Goal: Transaction & Acquisition: Purchase product/service

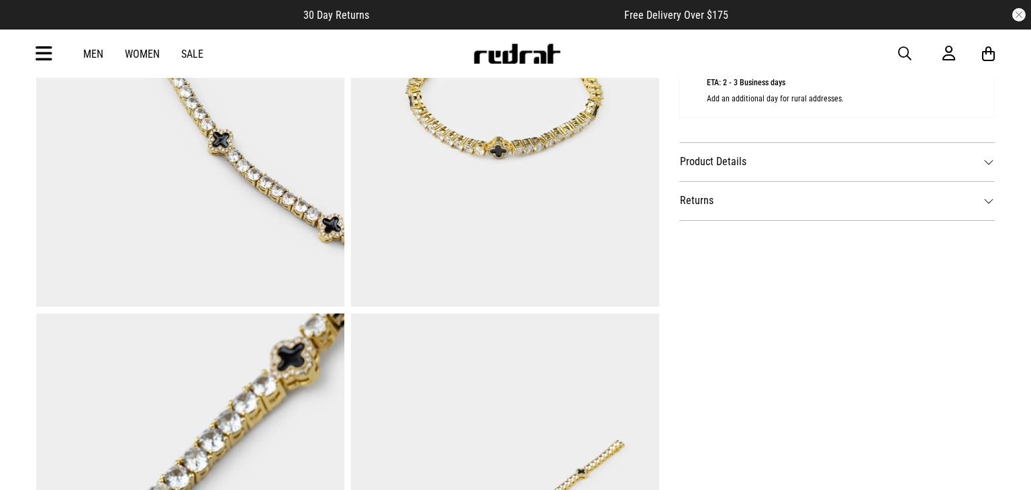
scroll to position [656, 0]
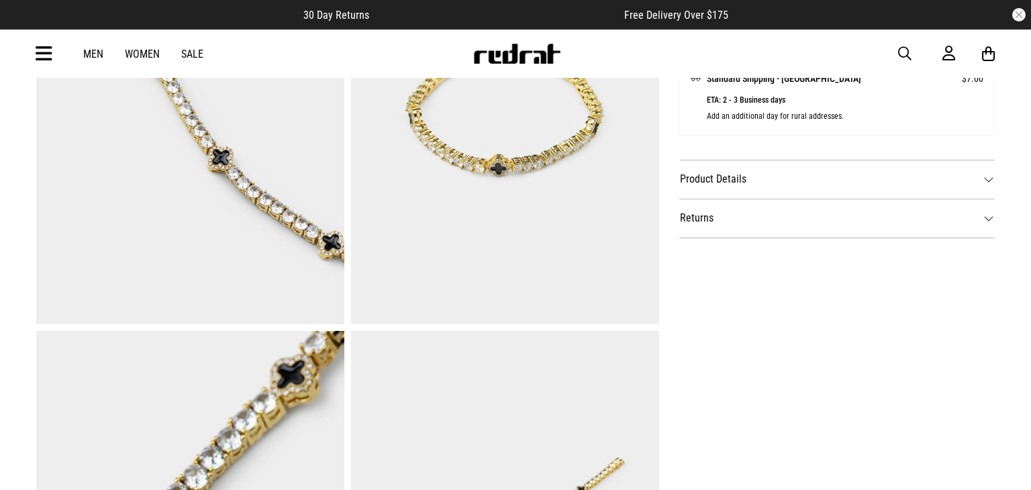
click at [509, 56] on img at bounding box center [517, 54] width 89 height 20
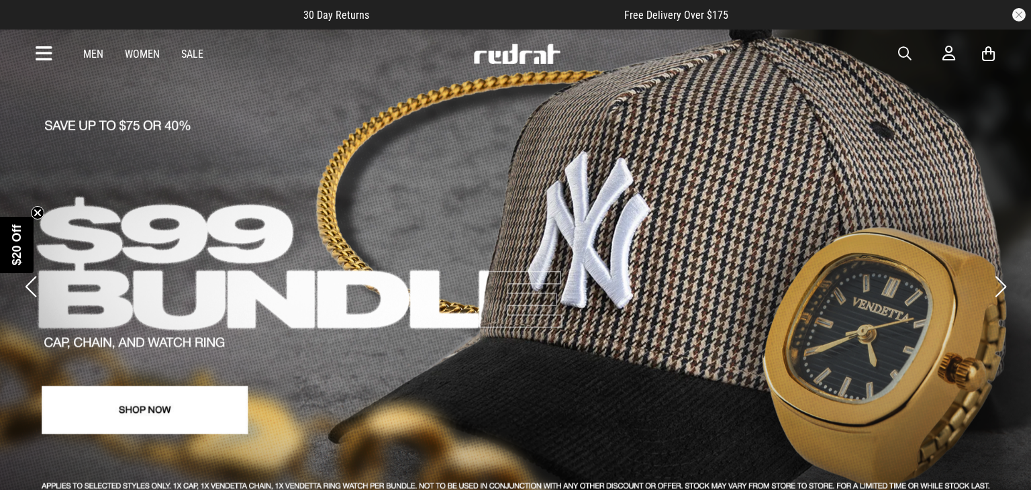
click at [147, 52] on link "Women" at bounding box center [142, 54] width 35 height 13
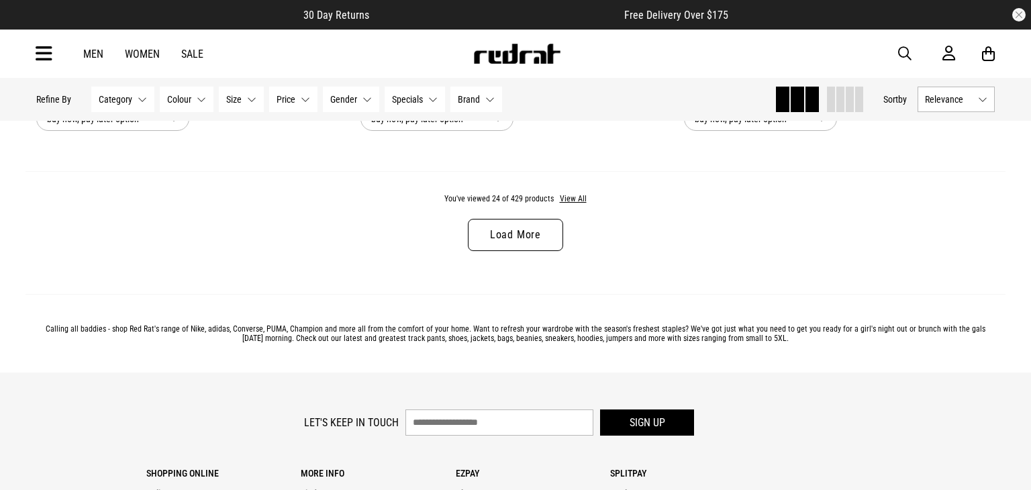
scroll to position [4360, 0]
click at [534, 238] on link "Load More" at bounding box center [515, 234] width 95 height 32
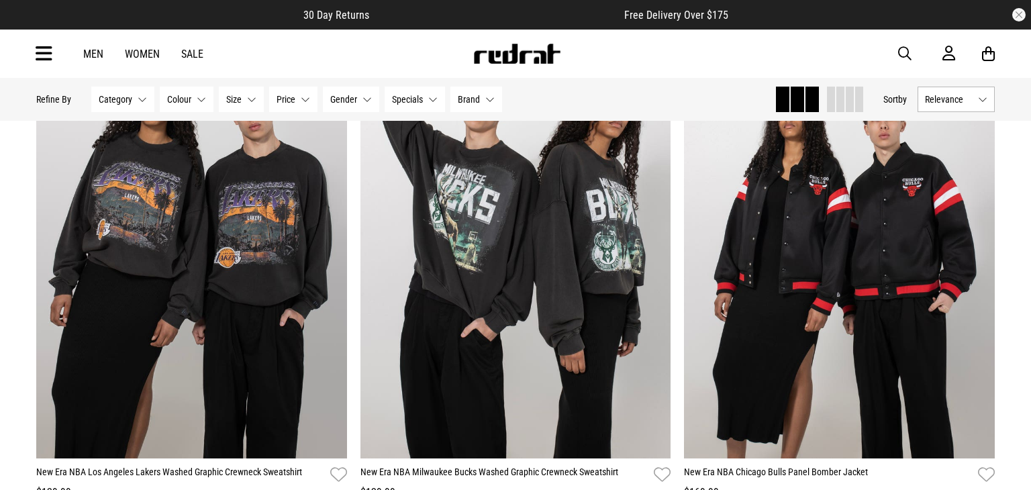
scroll to position [2674, 0]
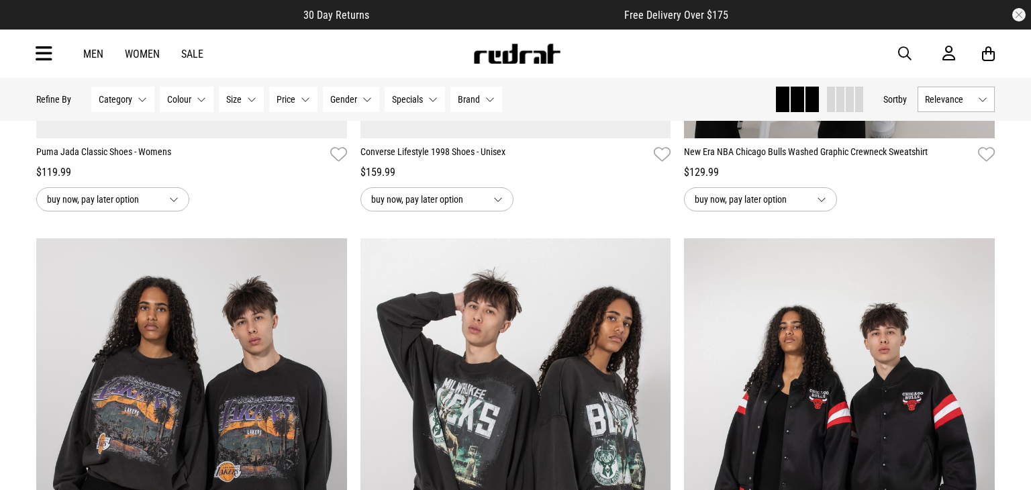
click at [535, 57] on img at bounding box center [517, 54] width 89 height 20
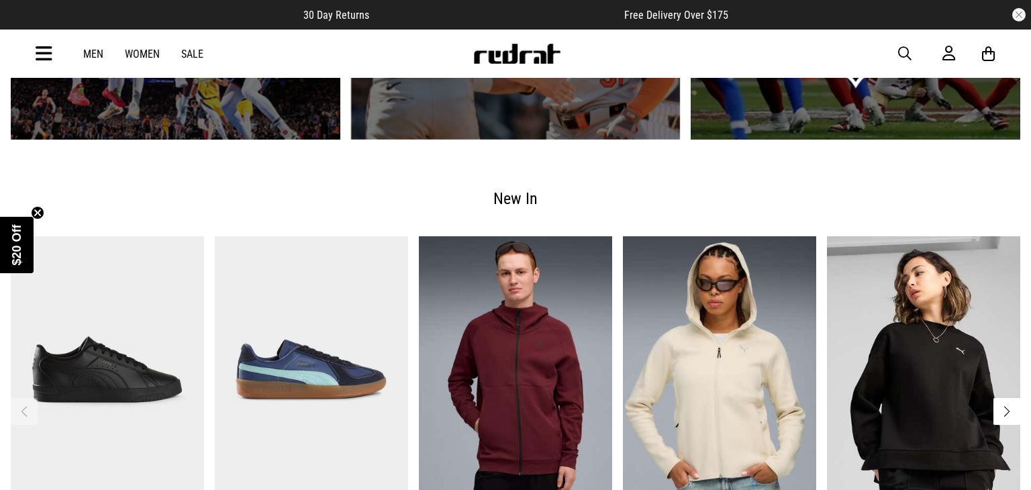
scroll to position [2442, 0]
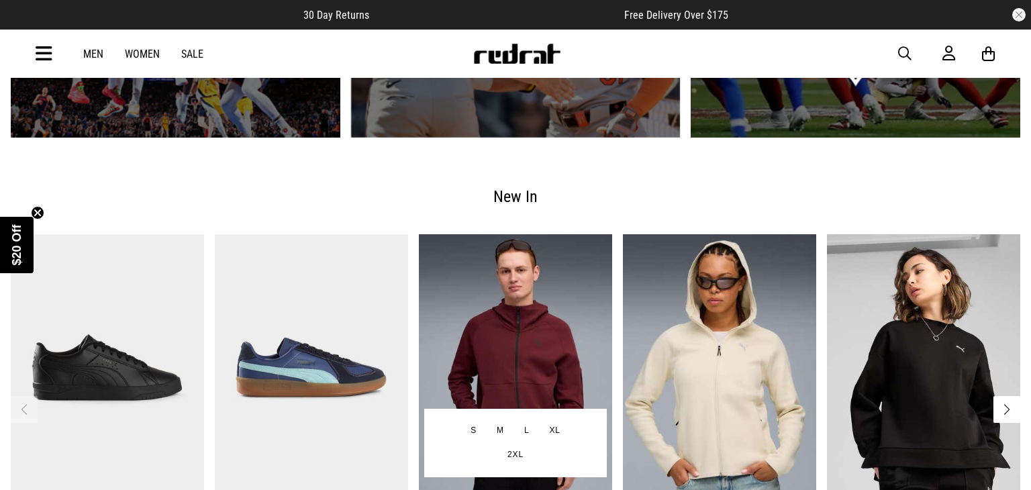
click at [555, 376] on img "3 / 11" at bounding box center [515, 367] width 193 height 267
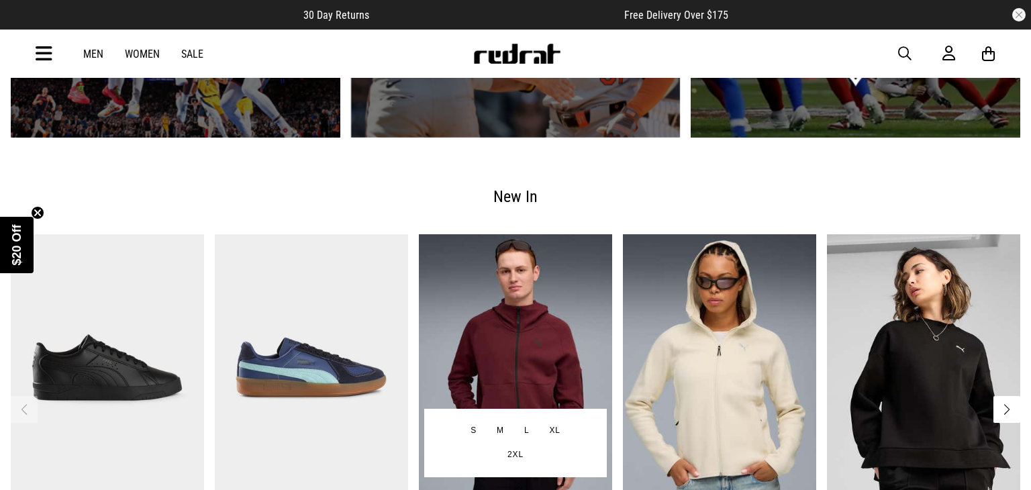
click at [555, 376] on img "3 / 11" at bounding box center [515, 367] width 193 height 267
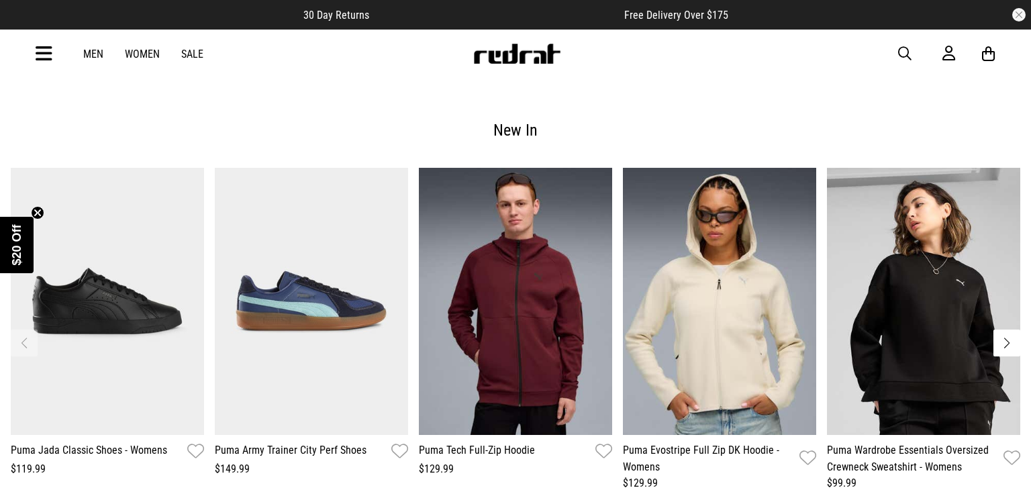
scroll to position [2540, 0]
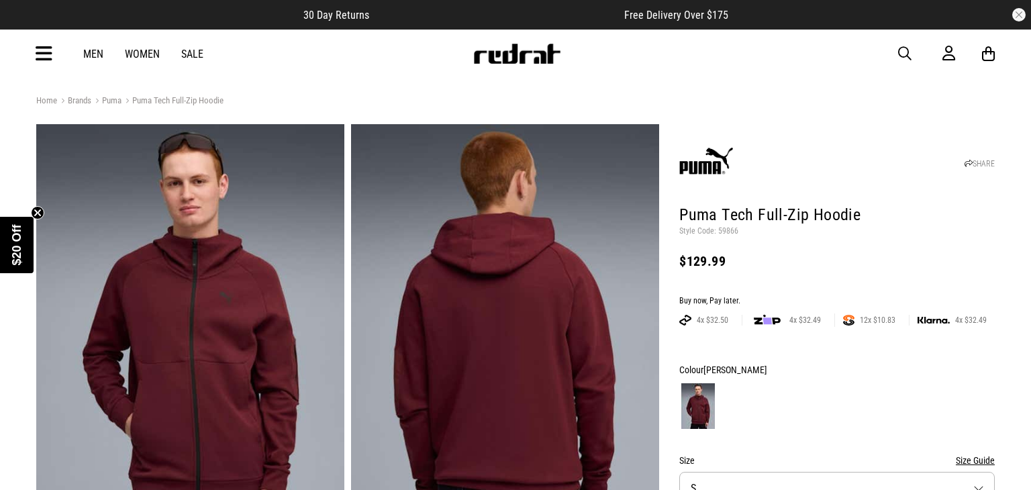
click at [490, 50] on img at bounding box center [517, 54] width 89 height 20
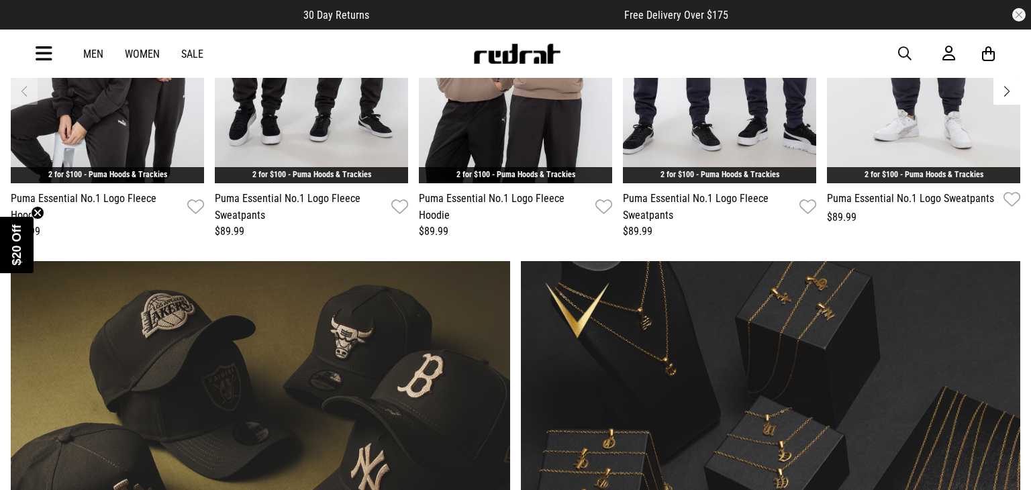
click at [903, 48] on span "button" at bounding box center [904, 54] width 13 height 16
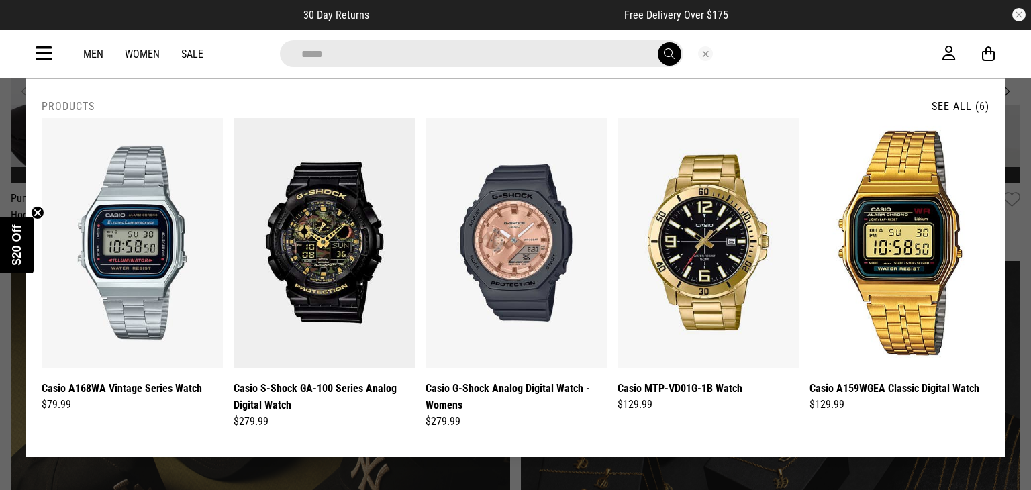
type input "*****"
click at [658, 42] on button "submit" at bounding box center [670, 54] width 24 height 24
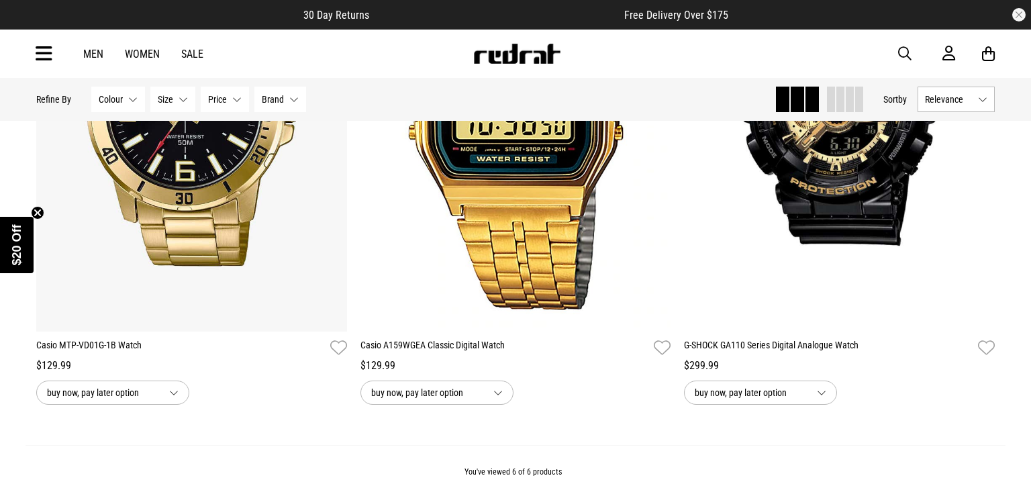
scroll to position [886, 0]
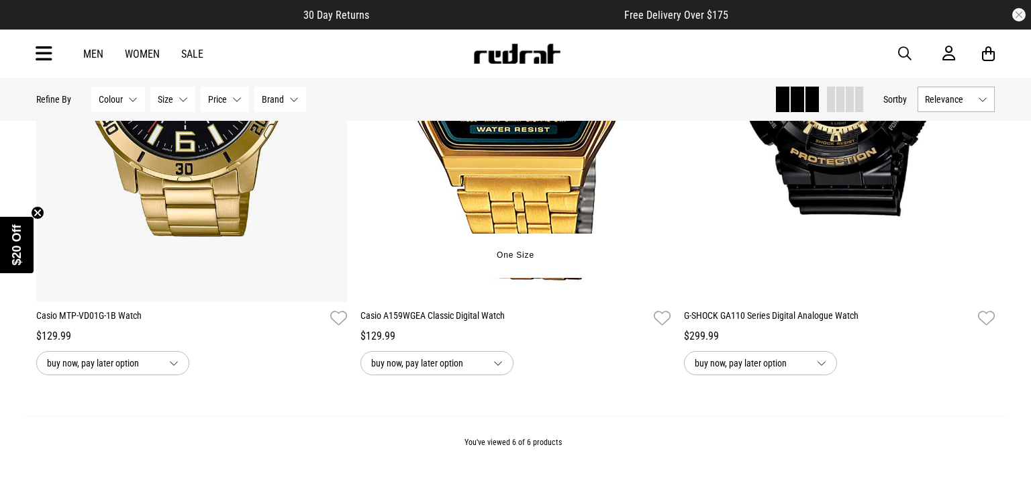
click at [551, 220] on img at bounding box center [516, 84] width 311 height 435
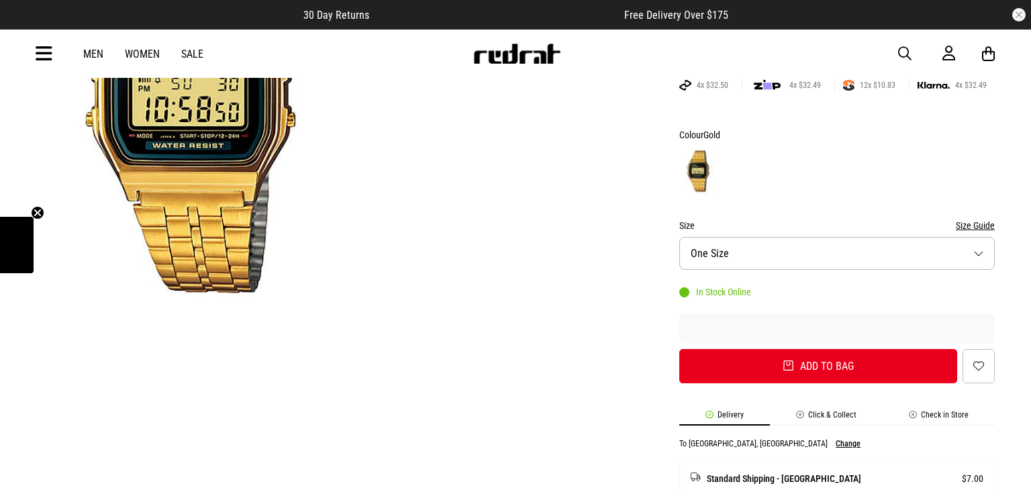
scroll to position [264, 0]
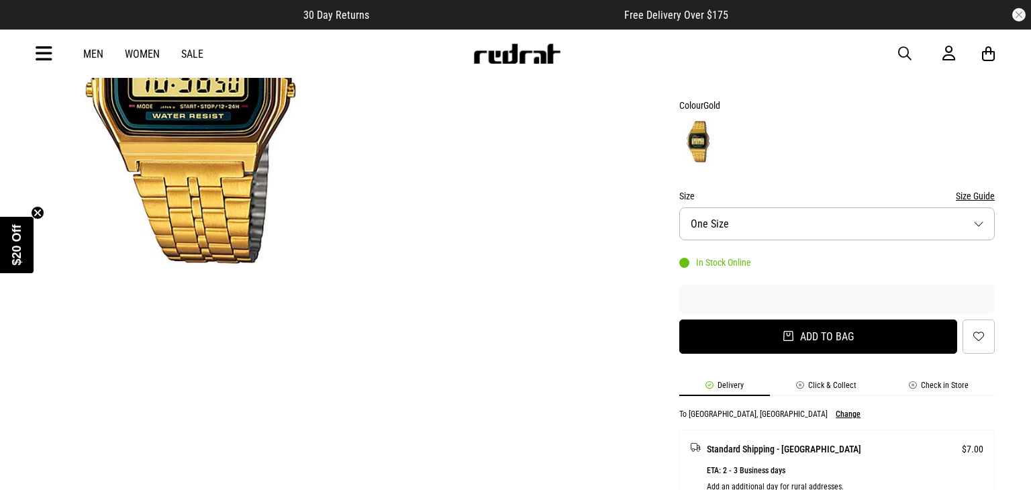
click at [749, 334] on button "Add to bag" at bounding box center [819, 337] width 278 height 34
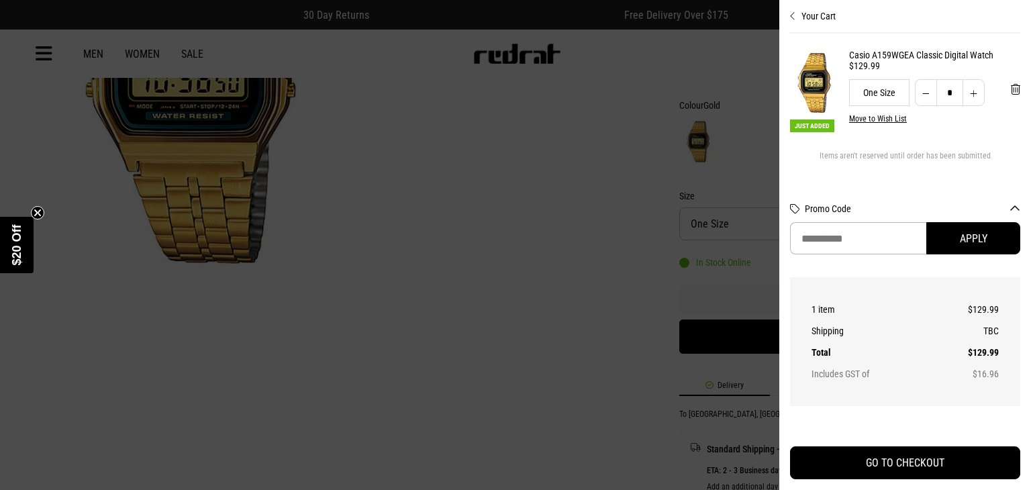
scroll to position [180, 0]
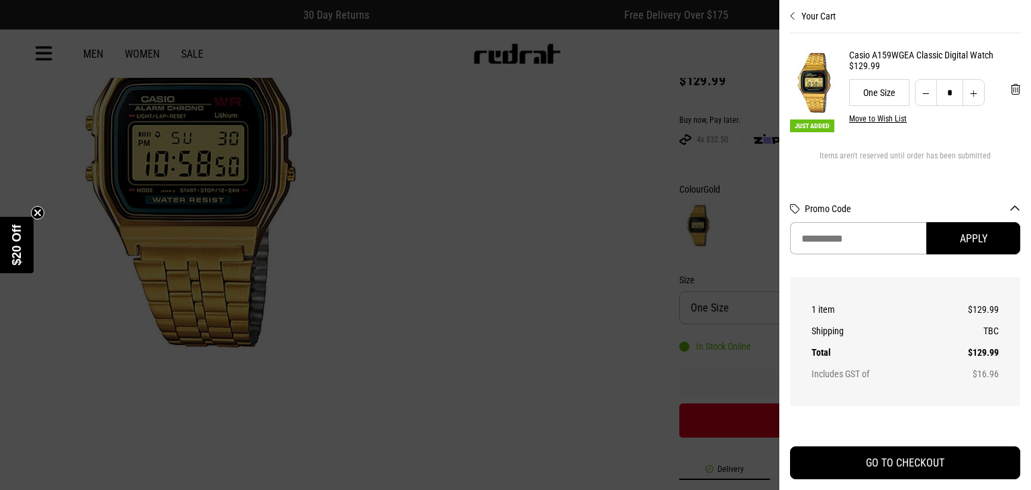
click at [739, 368] on div at bounding box center [515, 245] width 1031 height 490
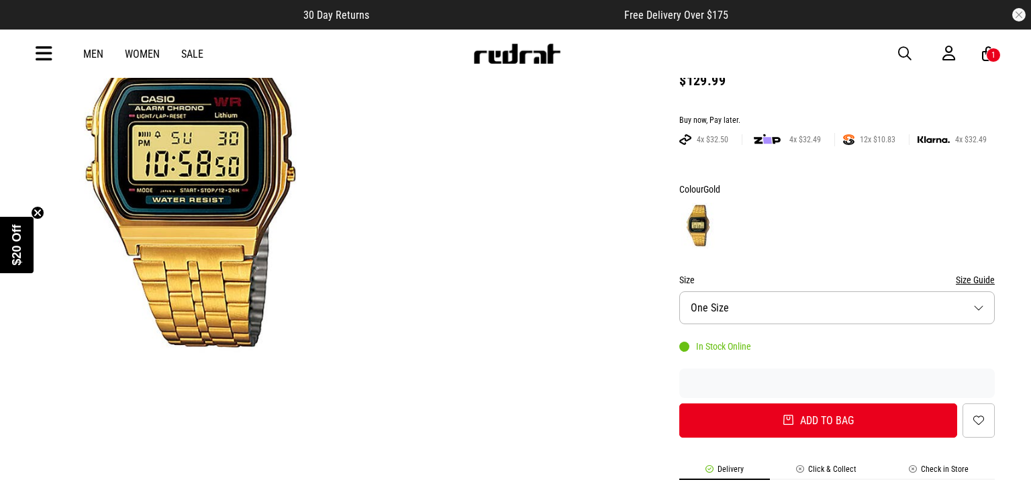
scroll to position [0, 0]
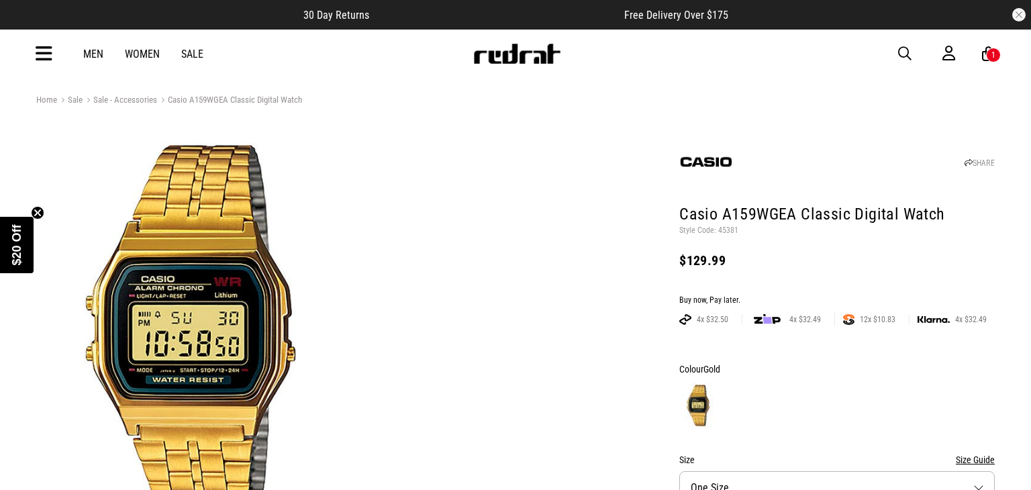
click at [524, 59] on img at bounding box center [517, 54] width 89 height 20
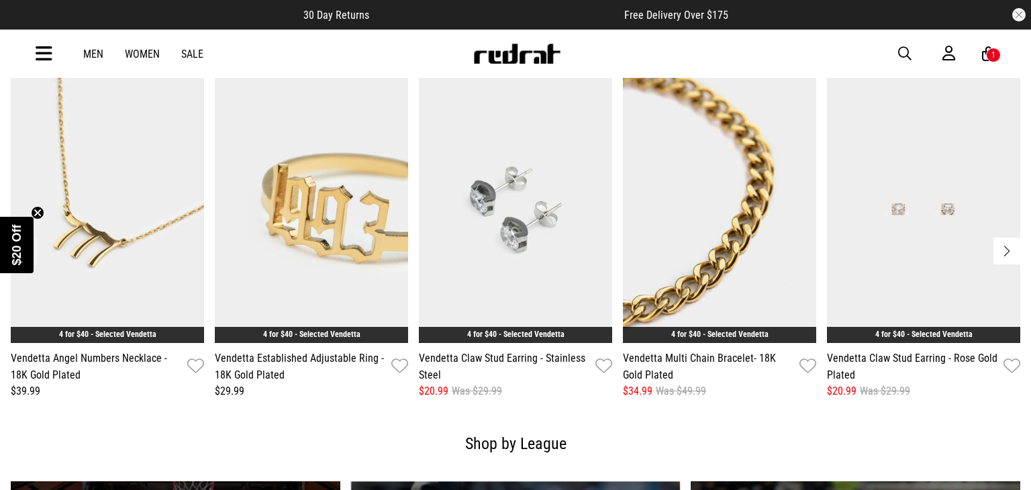
scroll to position [1840, 0]
click at [1011, 238] on button "Next slide" at bounding box center [1007, 251] width 27 height 27
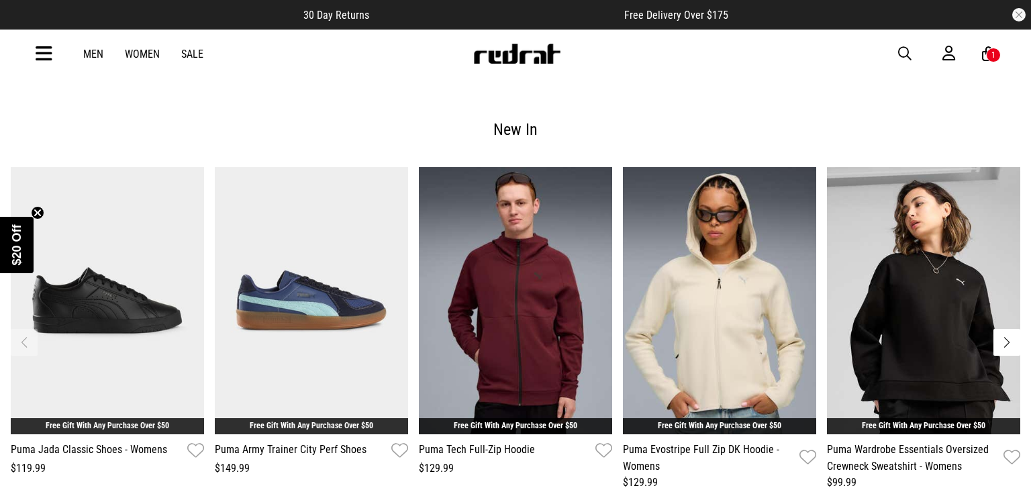
scroll to position [2513, 0]
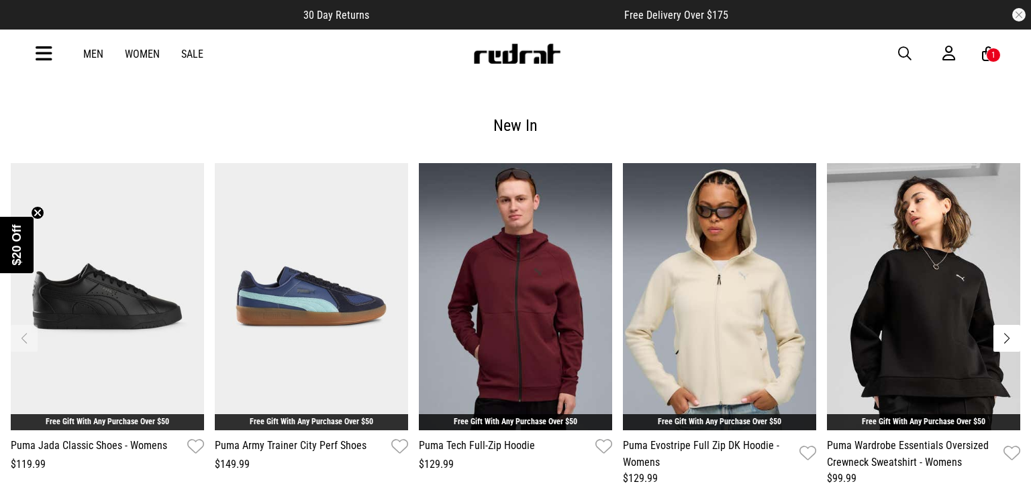
click at [1015, 325] on button "Next slide" at bounding box center [1007, 338] width 27 height 27
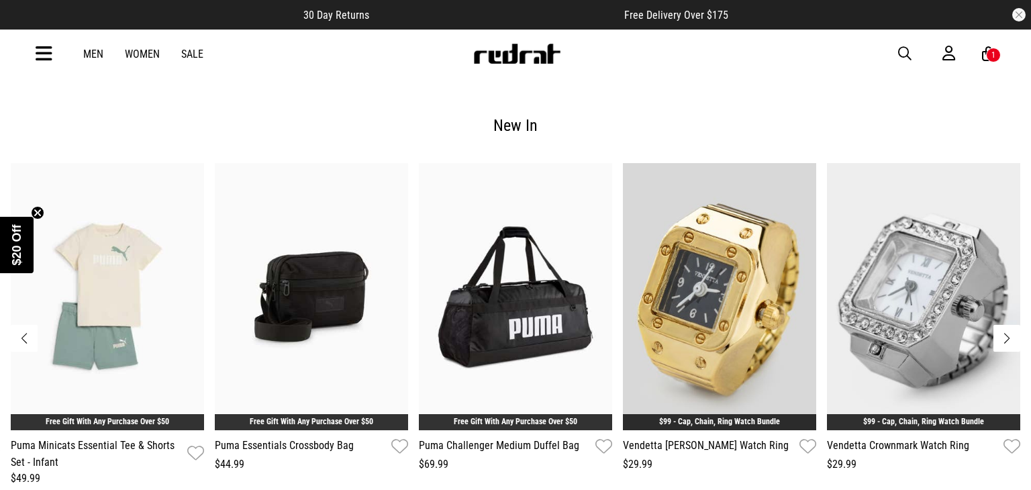
click at [1015, 325] on button "Next slide" at bounding box center [1007, 338] width 27 height 27
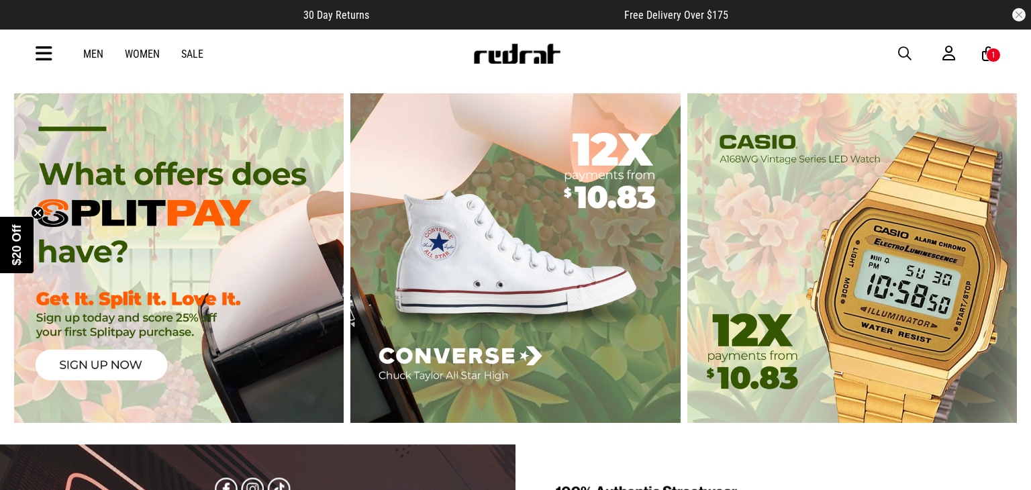
scroll to position [2916, 0]
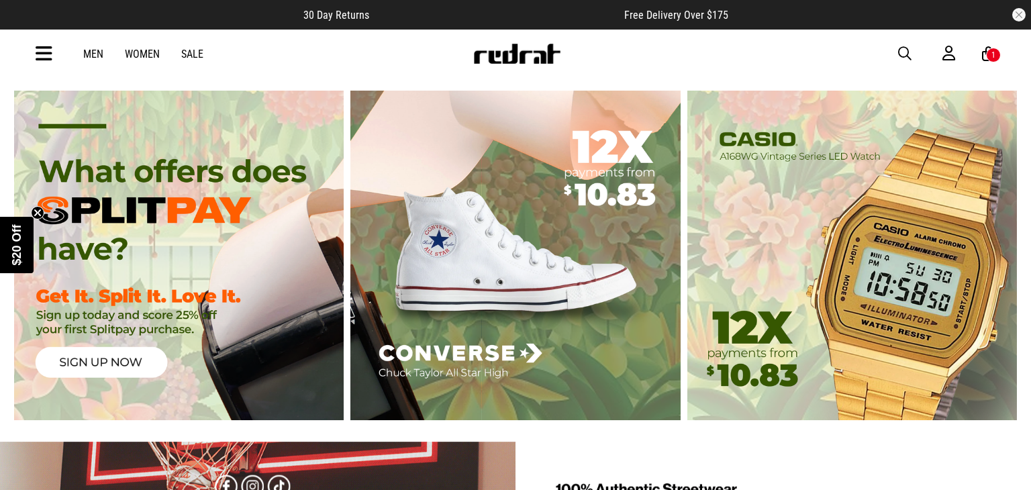
click at [956, 307] on link at bounding box center [852, 256] width 336 height 330
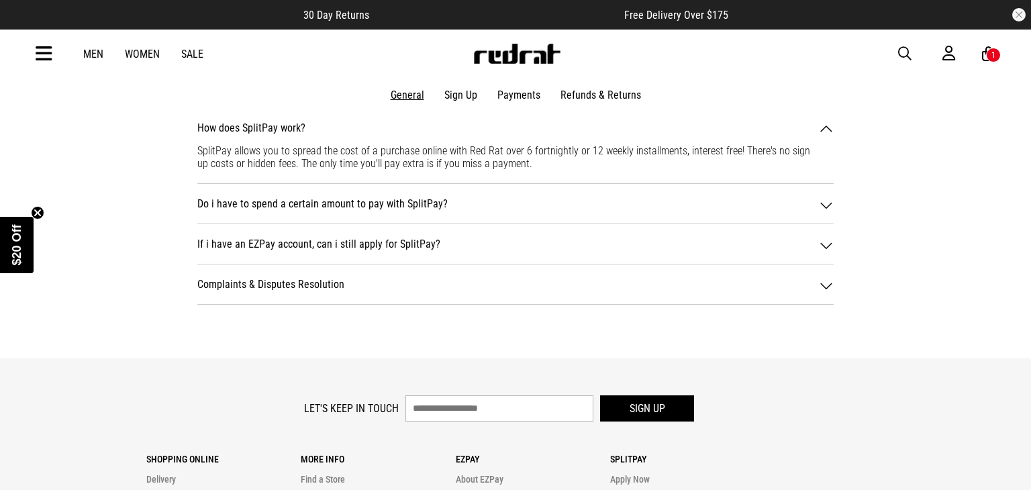
scroll to position [1579, 0]
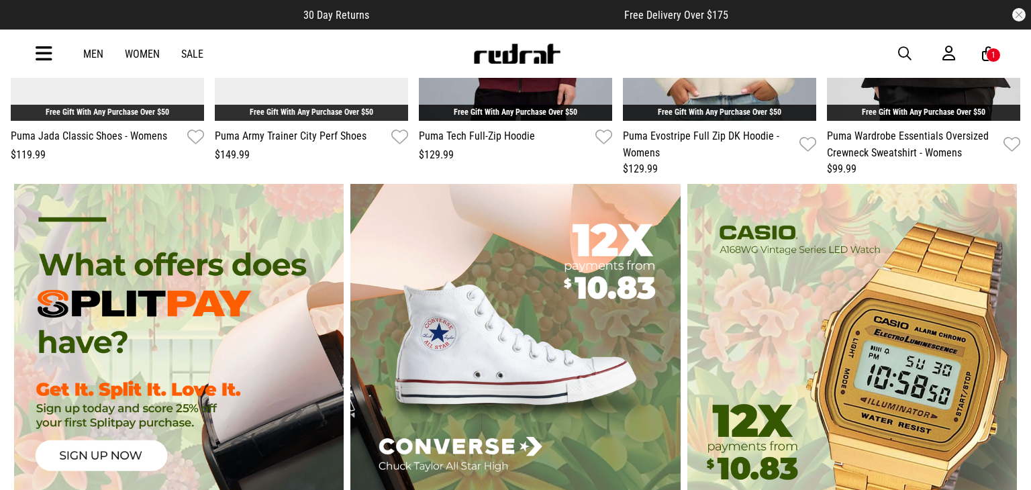
scroll to position [2821, 0]
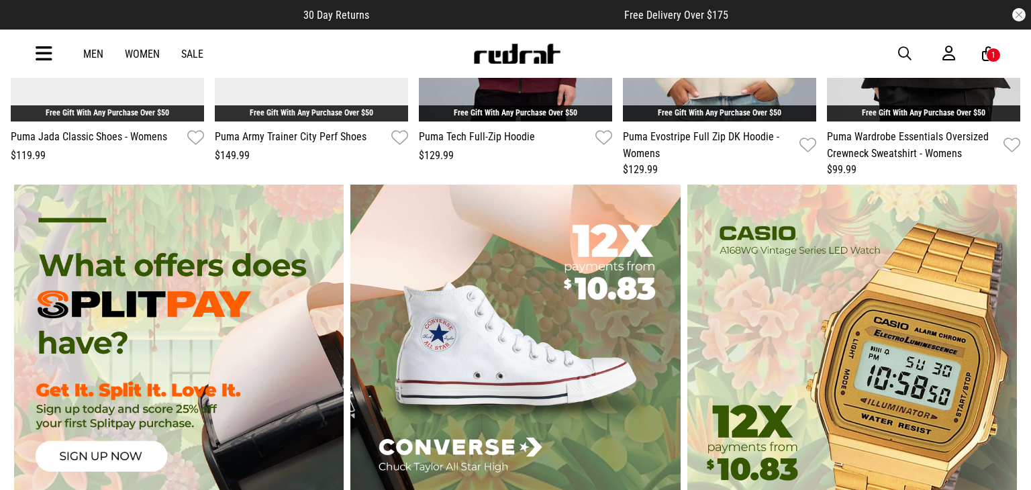
click at [905, 319] on link at bounding box center [852, 350] width 336 height 330
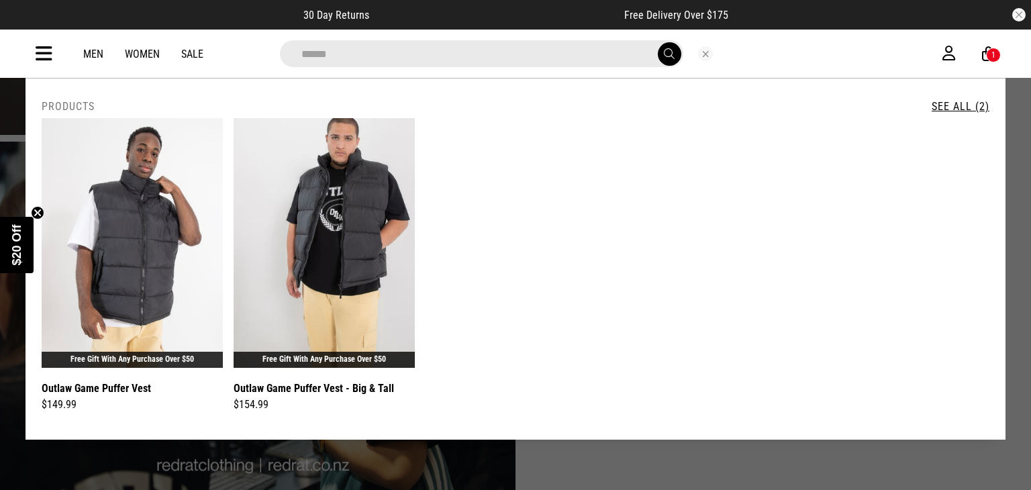
type input "******"
click at [658, 42] on button "submit" at bounding box center [670, 54] width 24 height 24
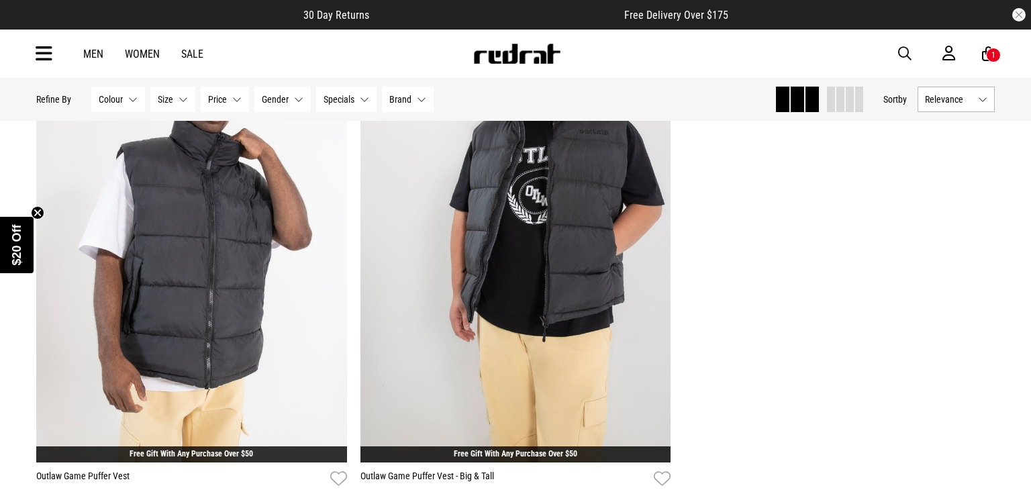
scroll to position [191, 0]
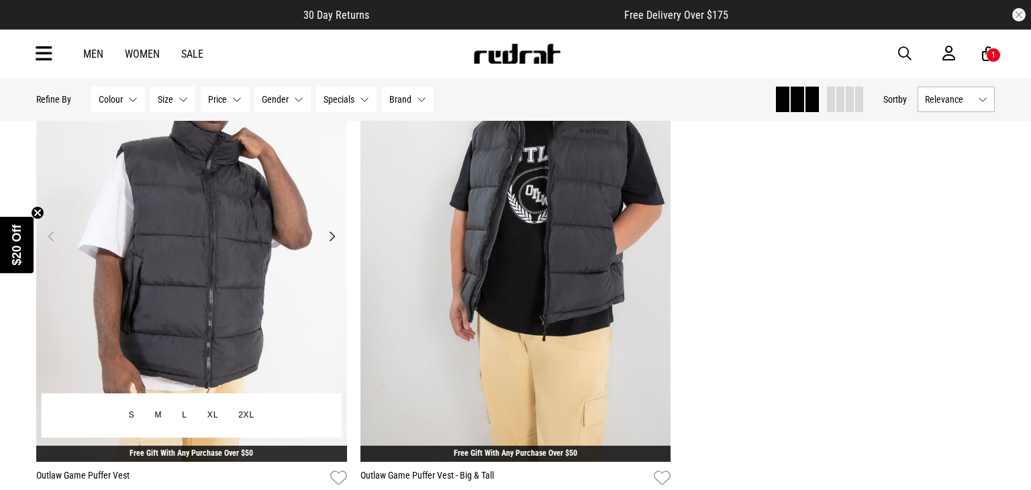
click at [259, 279] on img at bounding box center [191, 244] width 311 height 435
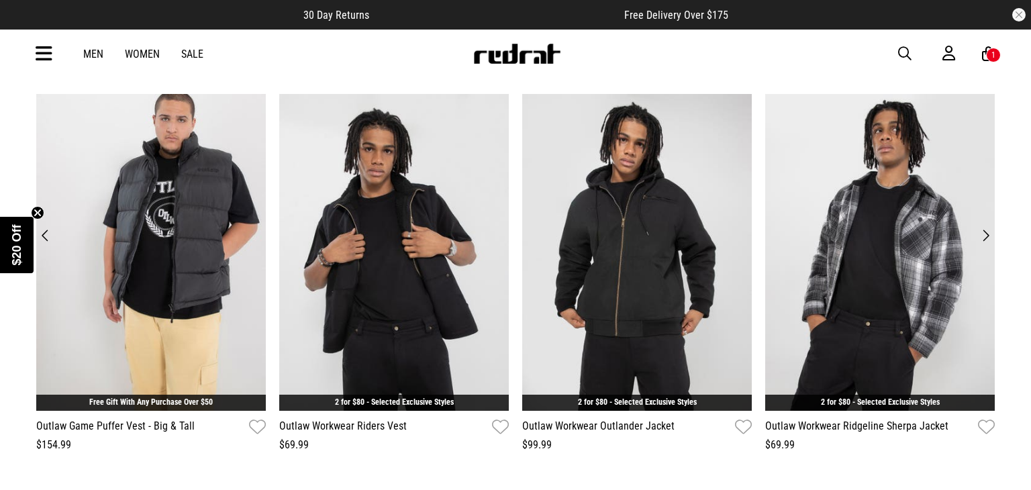
scroll to position [2066, 0]
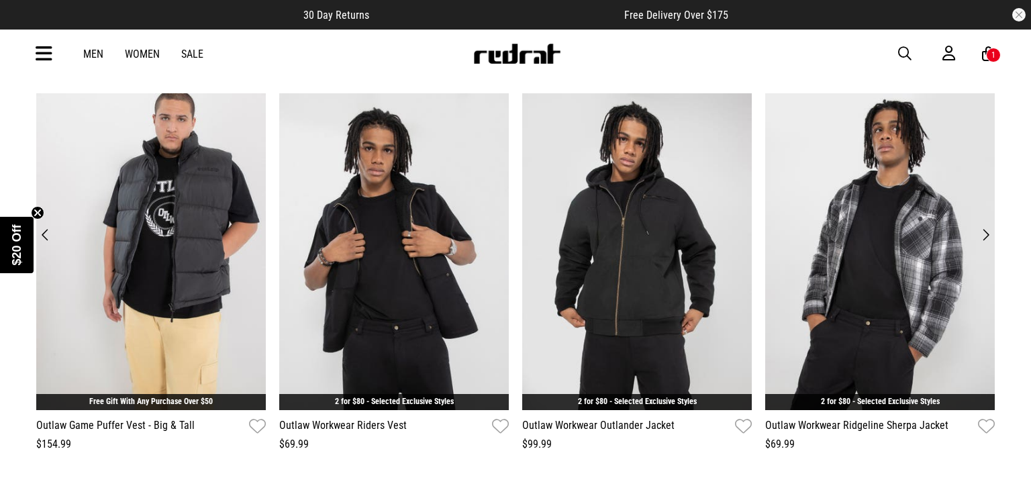
click at [983, 235] on button "Next" at bounding box center [986, 235] width 18 height 19
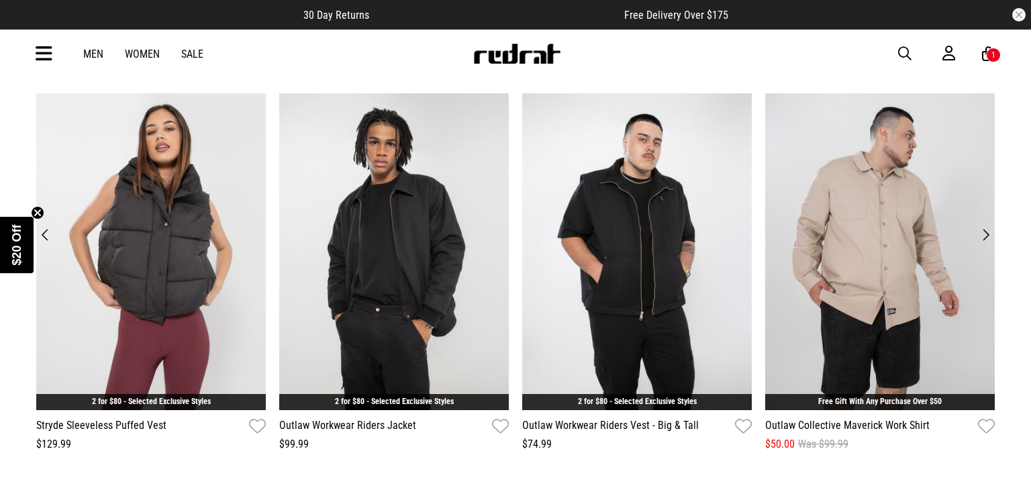
click at [983, 235] on button "Next" at bounding box center [986, 235] width 18 height 19
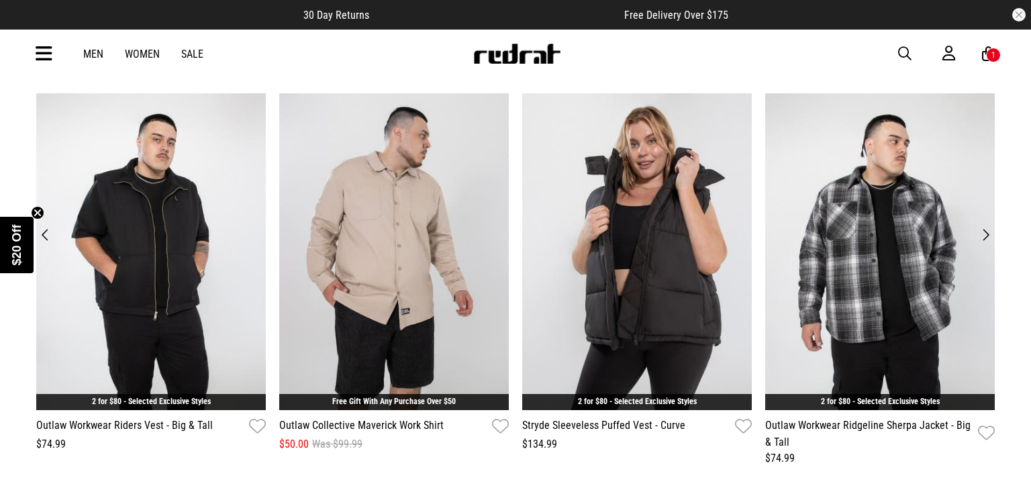
click at [983, 235] on button "Next" at bounding box center [986, 235] width 18 height 19
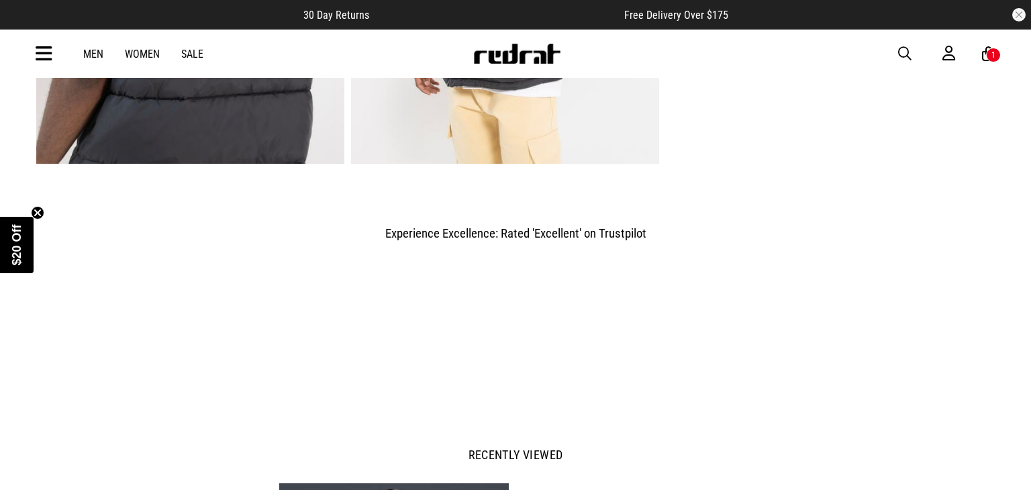
scroll to position [0, 0]
